Goal: Complete application form

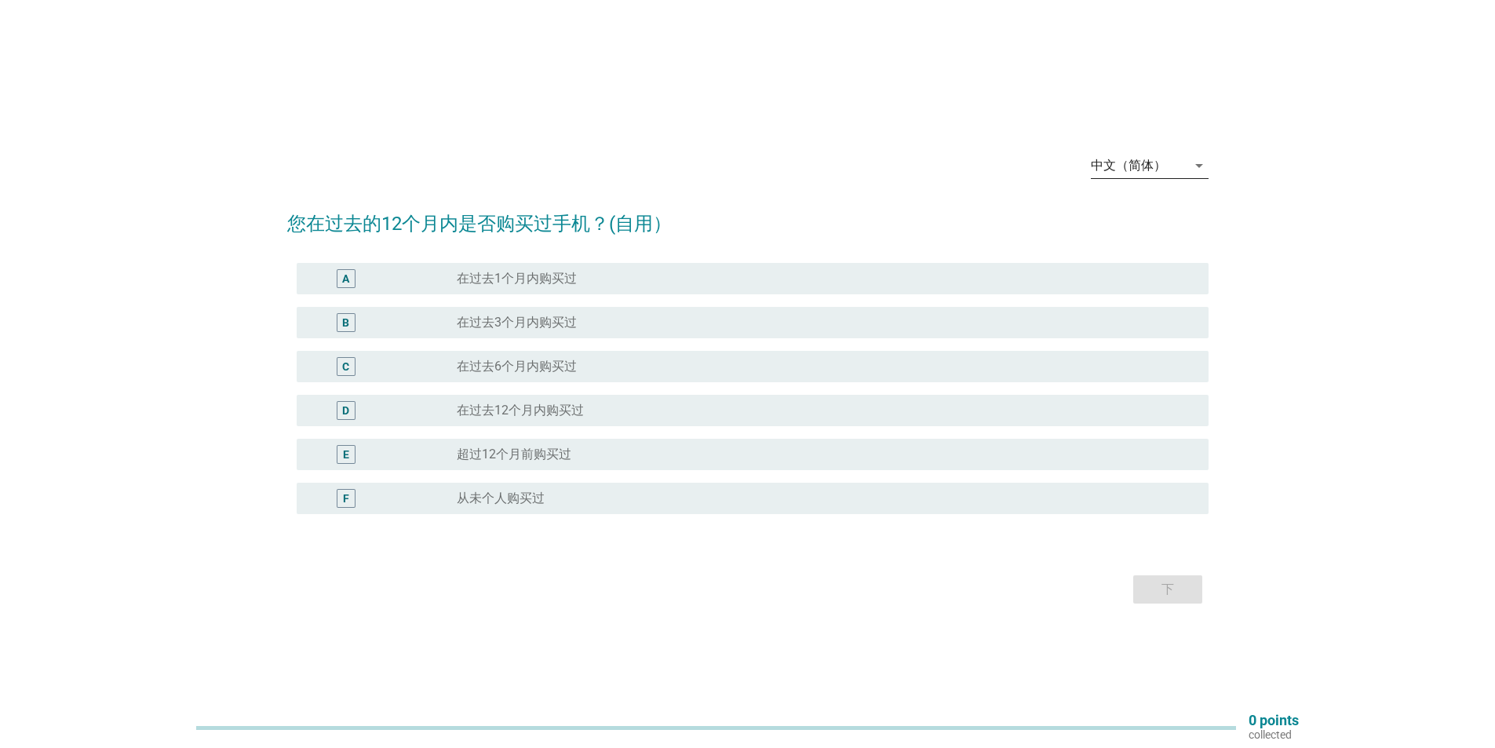
click at [1178, 165] on div "中文（简体）" at bounding box center [1139, 165] width 96 height 25
click at [1158, 212] on div "Bahasa Melayu" at bounding box center [1149, 215] width 93 height 19
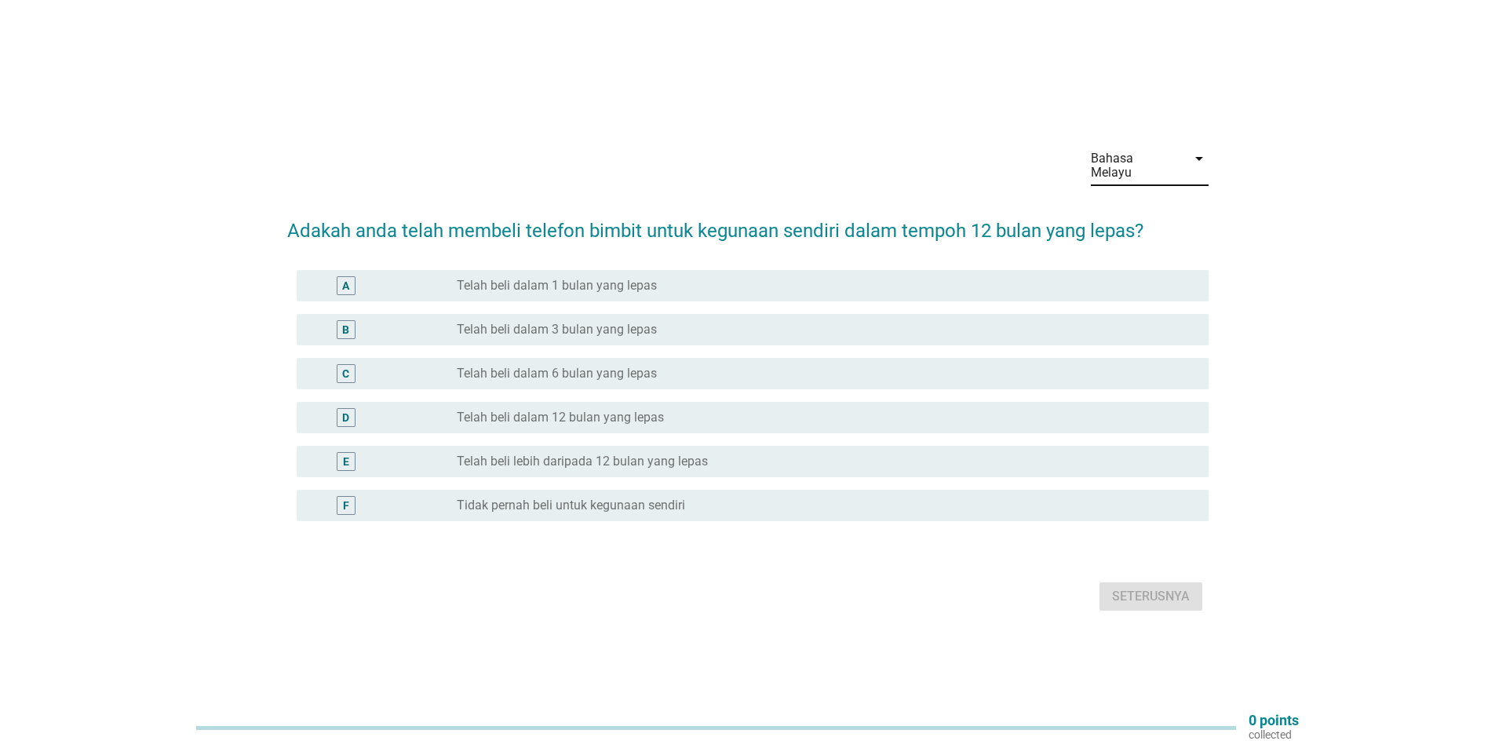
click at [672, 466] on div "E radio_button_unchecked Telah beli lebih daripada 12 bulan yang lepas" at bounding box center [753, 461] width 912 height 31
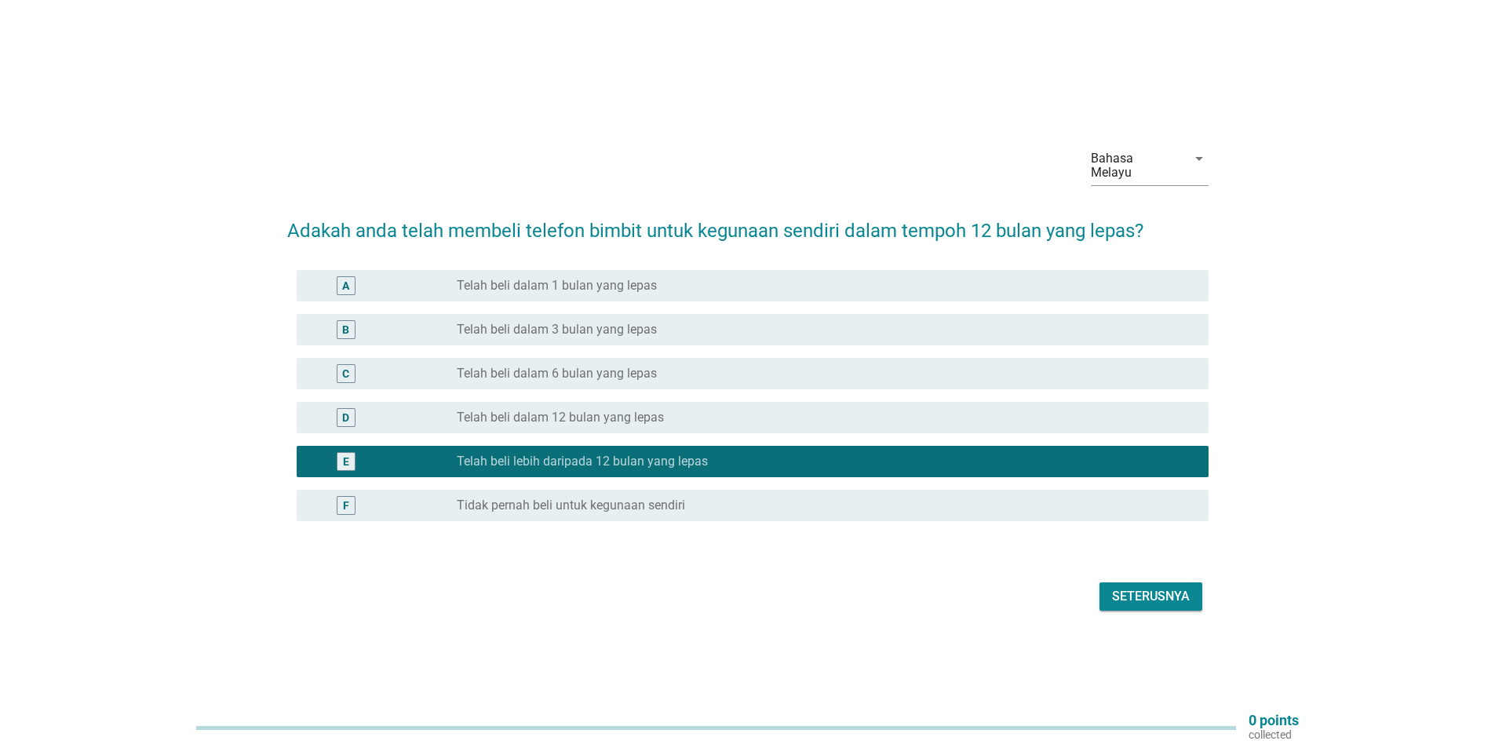
click at [1126, 587] on div "Seterusnya" at bounding box center [1151, 596] width 78 height 19
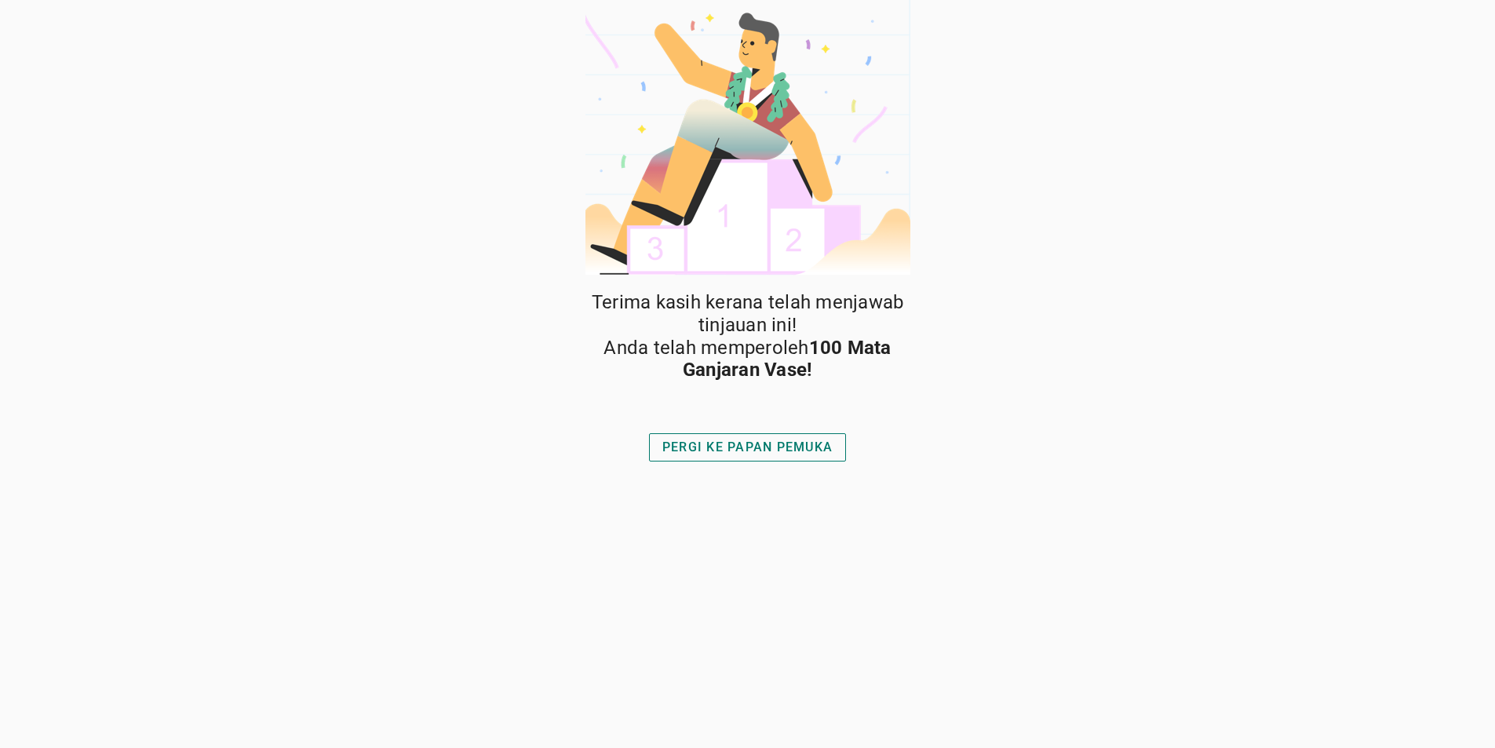
click at [787, 447] on div "PERGI KE PAPAN PEMUKA" at bounding box center [748, 447] width 170 height 19
